Goal: Information Seeking & Learning: Learn about a topic

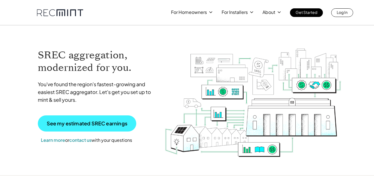
click at [73, 126] on p "See my estimated SREC earnings" at bounding box center [87, 123] width 81 height 5
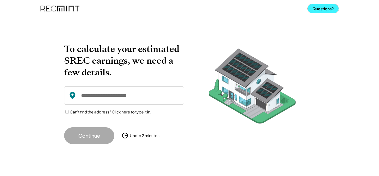
click at [316, 9] on button "Questions?" at bounding box center [322, 8] width 31 height 9
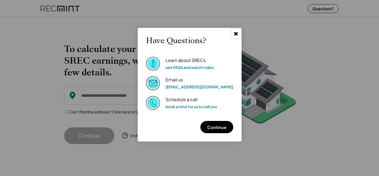
click at [233, 33] on icon at bounding box center [235, 33] width 5 height 5
